Goal: Task Accomplishment & Management: Use online tool/utility

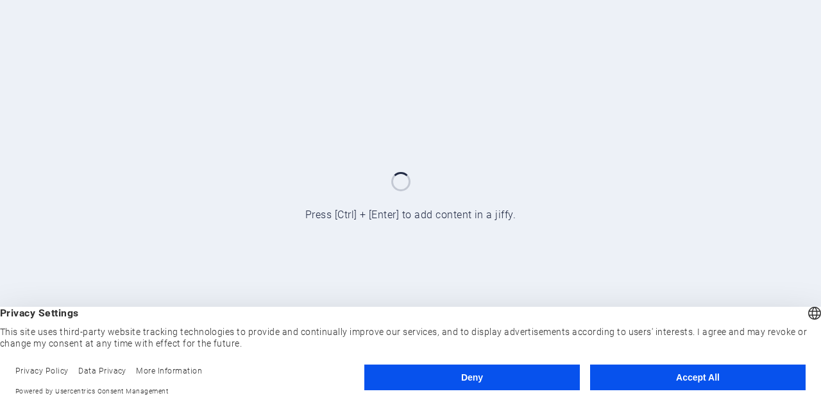
click at [662, 387] on button "Accept All" at bounding box center [697, 377] width 215 height 26
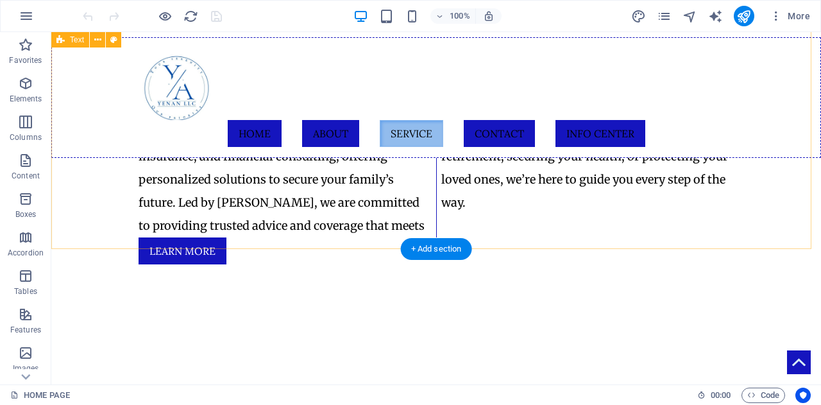
scroll to position [542, 0]
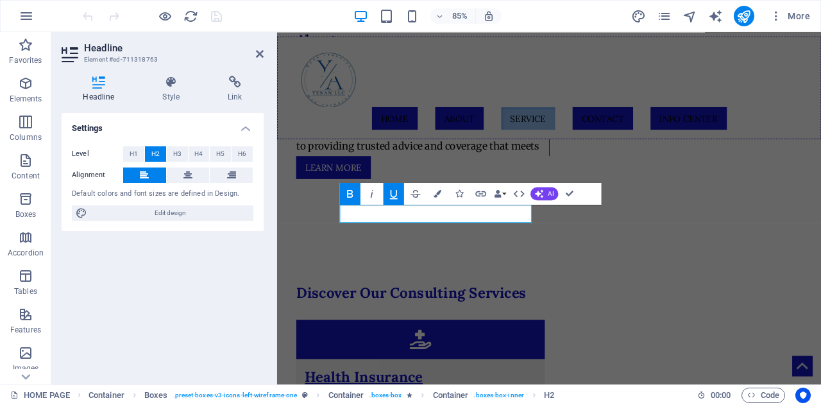
click at [235, 78] on icon at bounding box center [234, 82] width 57 height 13
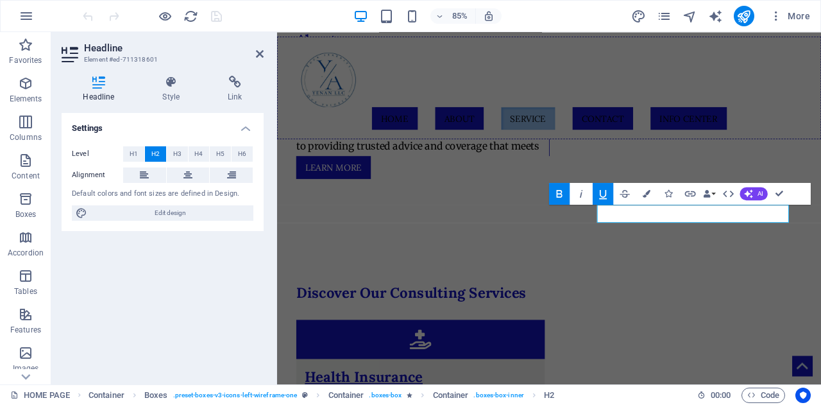
click at [217, 89] on h4 "Link" at bounding box center [234, 89] width 57 height 27
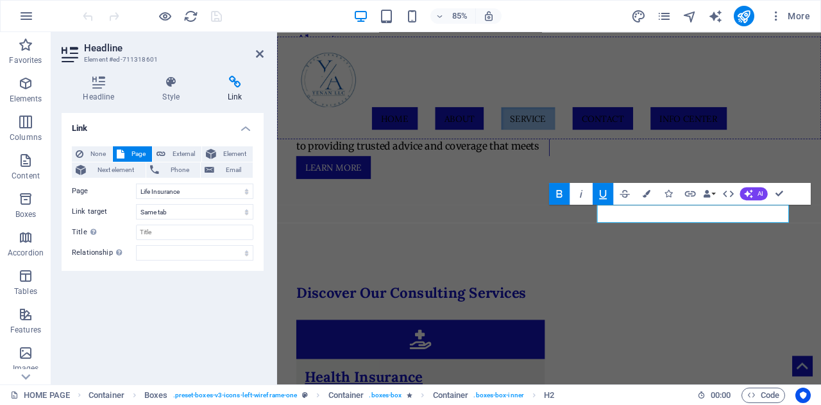
click at [256, 53] on icon at bounding box center [260, 54] width 8 height 10
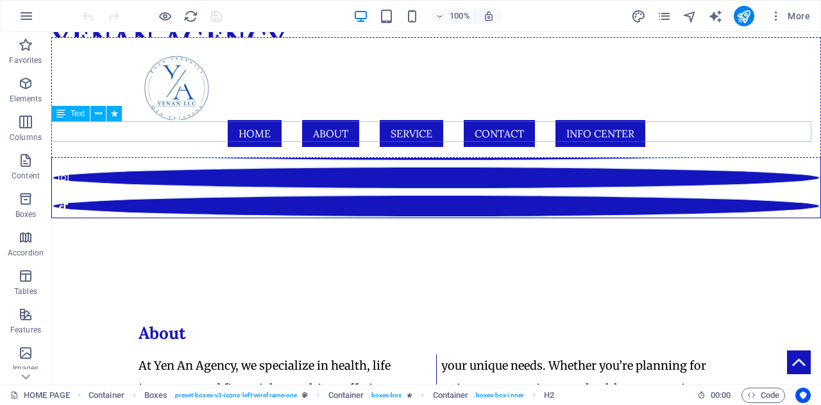
scroll to position [0, 0]
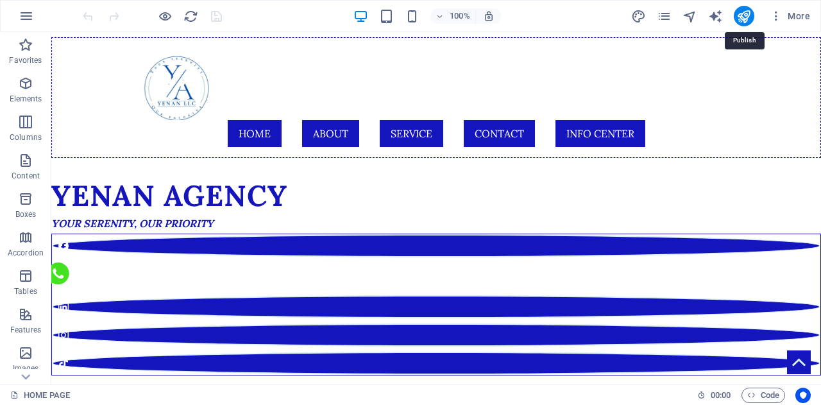
click at [747, 19] on icon "publish" at bounding box center [743, 16] width 15 height 15
